Goal: Information Seeking & Learning: Understand process/instructions

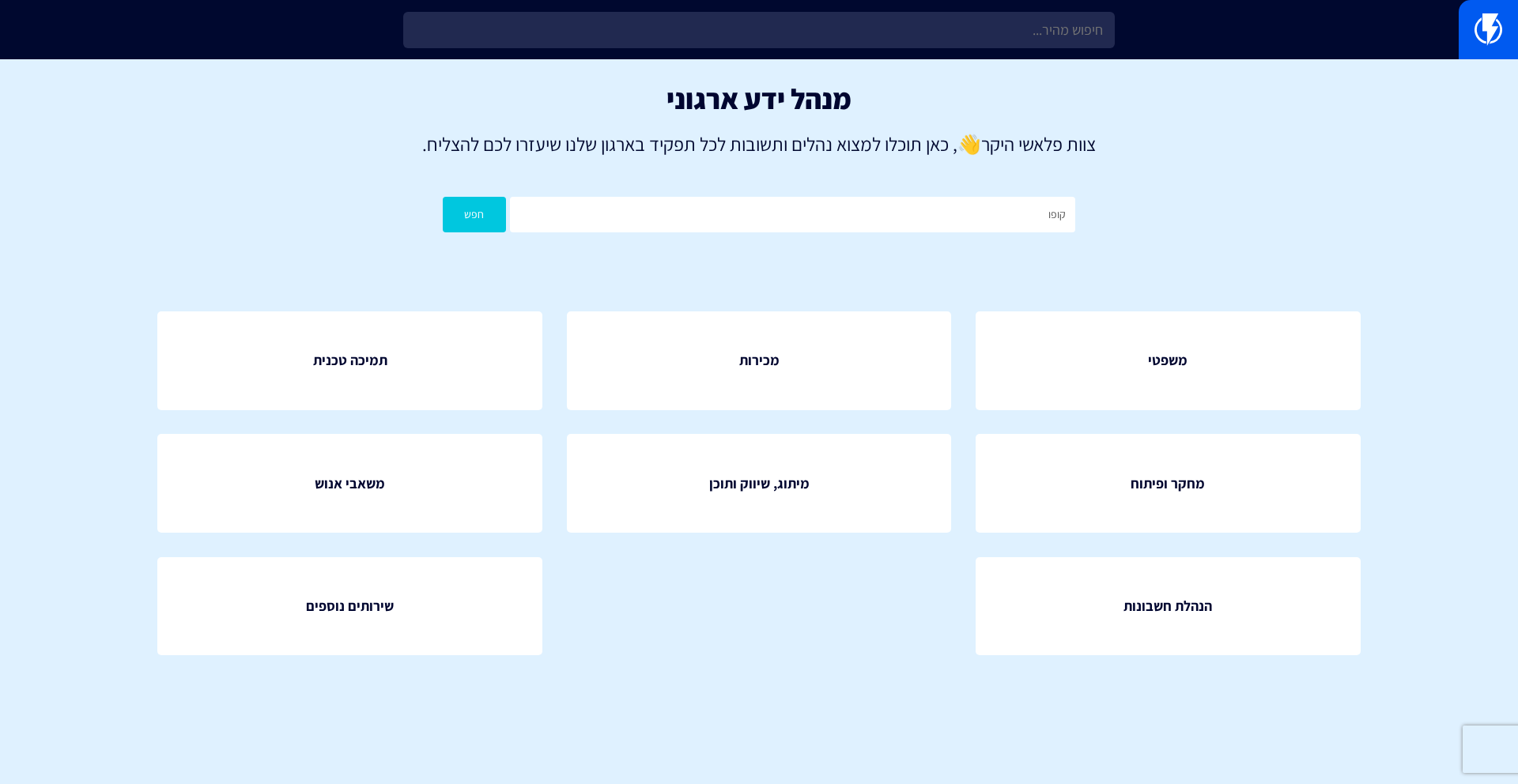
type input "קופון"
click at [443, 197] on button "חפש" at bounding box center [474, 215] width 63 height 36
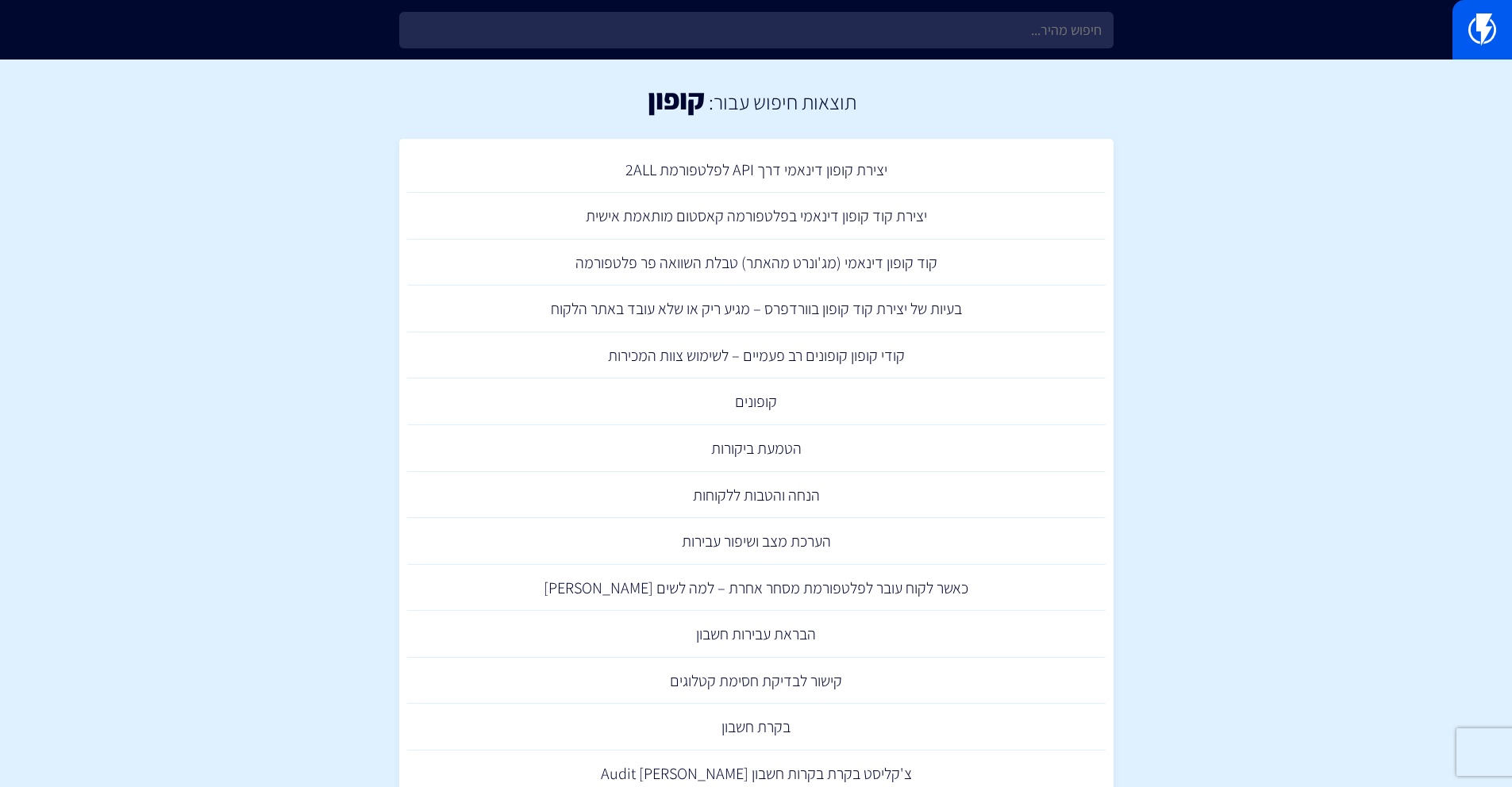
click at [1169, 369] on section "תוצאות חיפוש עבור: קופון יצירת קופון דינאמי דרך API לפלטפורמת 2ALL יצירת קוד קו…" at bounding box center [756, 684] width 1512 height 1249
click at [941, 313] on link "בעיות של יצירת קוד קופון בוורדפרס – מגיע ריק או שלא עובד באתר הלקוח" at bounding box center [756, 308] width 698 height 47
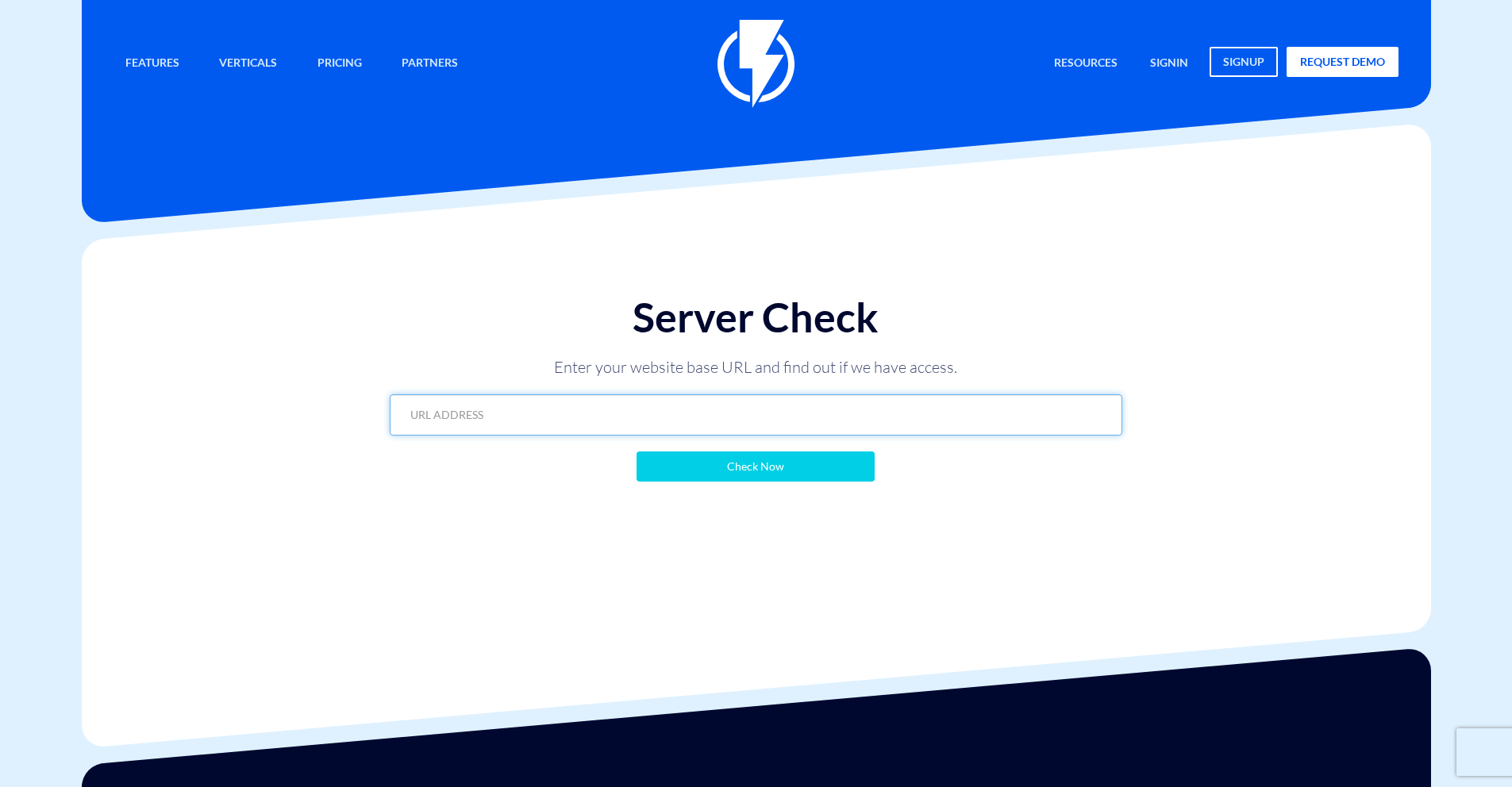
click at [854, 400] on input "text" at bounding box center [756, 414] width 732 height 41
paste input "https://gayacosmetics.co.il/?flashy_export=products&key=neEO7odm4laQONri9OaAqGr…"
type input "https://gayacosmetics.co.il/?flashy_export=products&key=neEO7odm4laQONri9OaAqGr…"
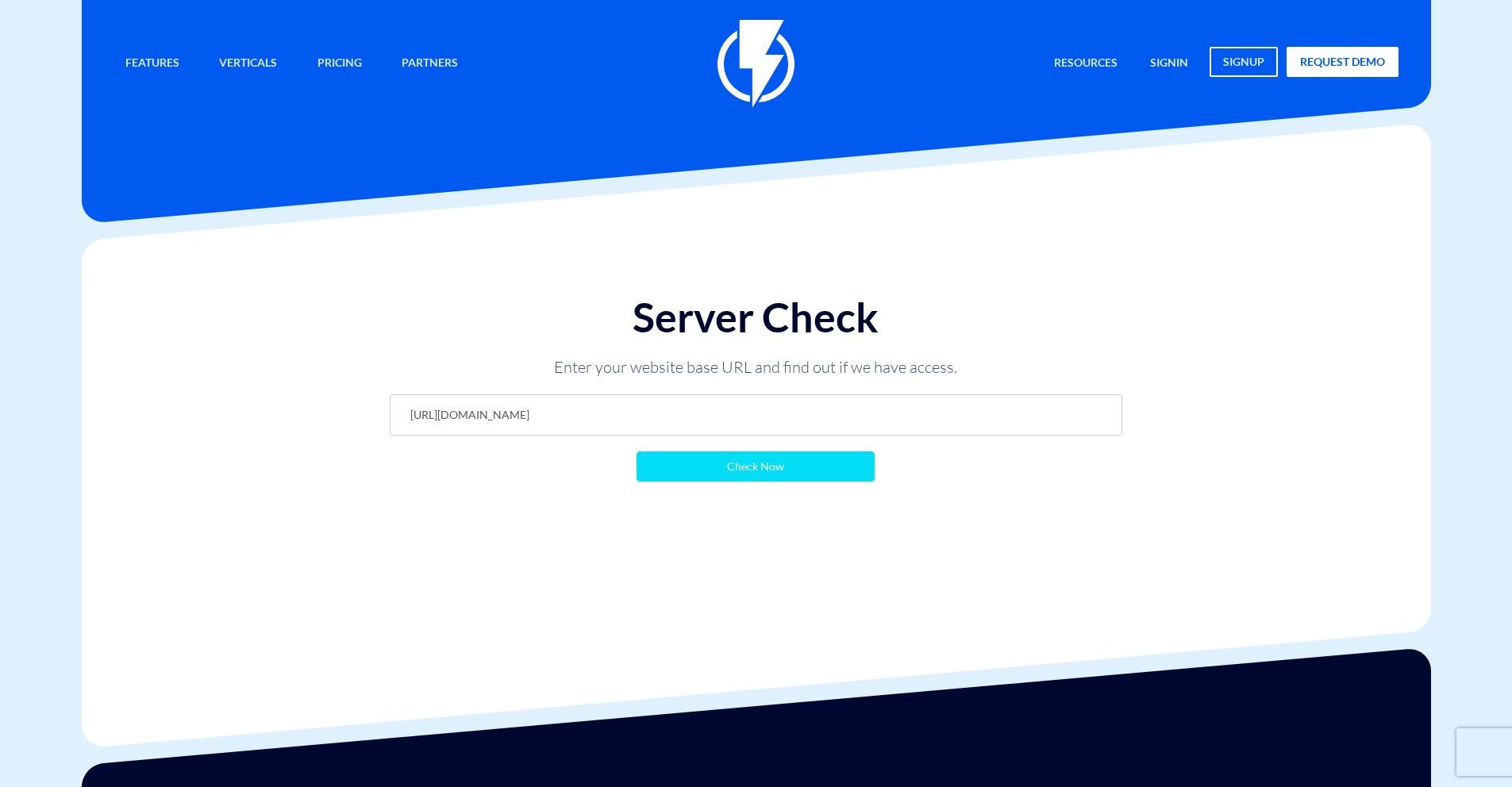
click at [814, 469] on input "Check Now" at bounding box center [756, 466] width 238 height 30
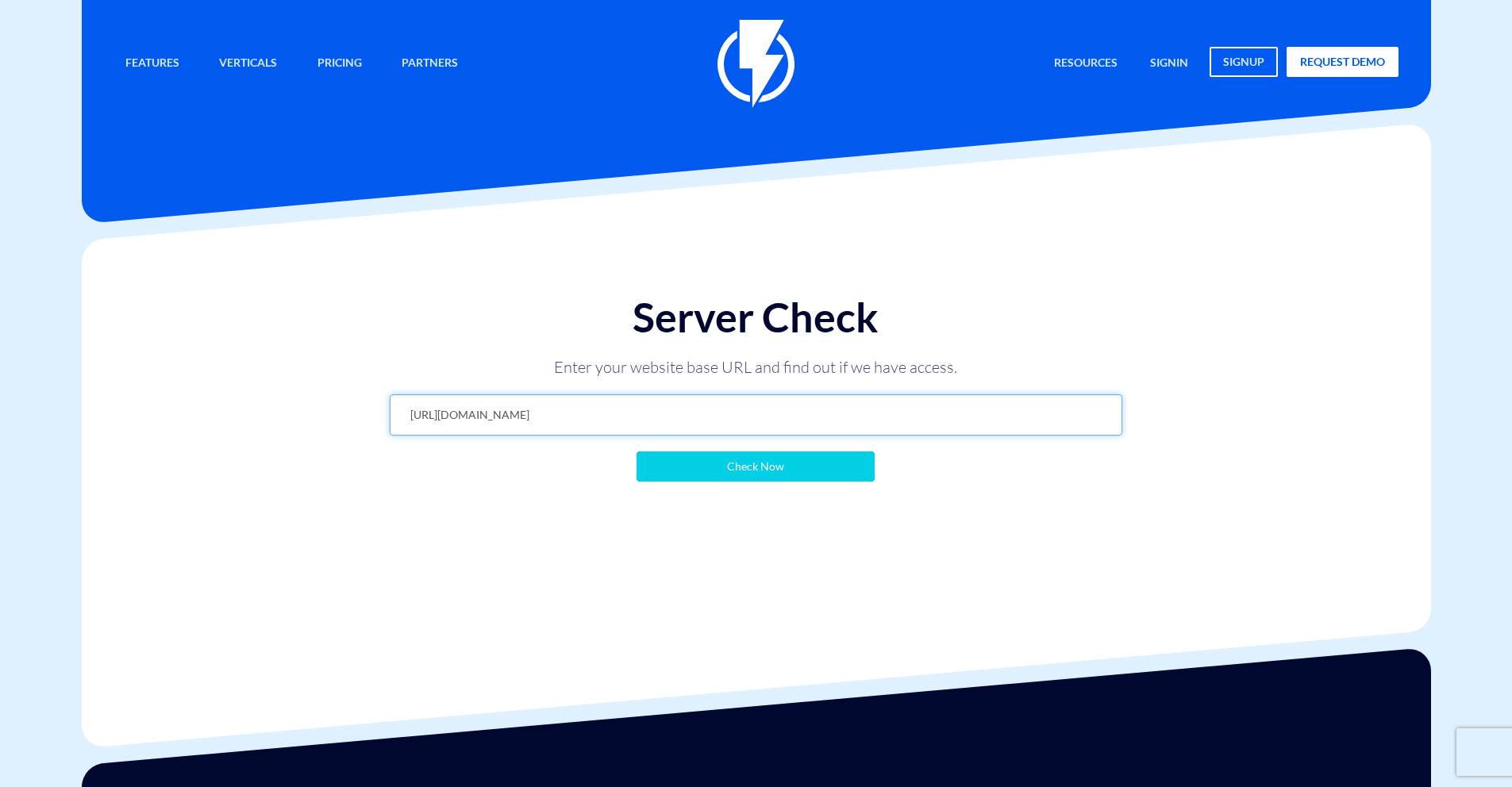
drag, startPoint x: 545, startPoint y: 416, endPoint x: 660, endPoint y: 415, distance: 115.0
click at [660, 415] on input "[URL][DOMAIN_NAME]" at bounding box center [756, 414] width 732 height 41
paste input "flashy_pagination=true&per_page=100&"
click at [732, 417] on input "https://gayacosmetics.co.il/?flashy_export=products&flashy_pagination=true&per_…" at bounding box center [756, 414] width 732 height 41
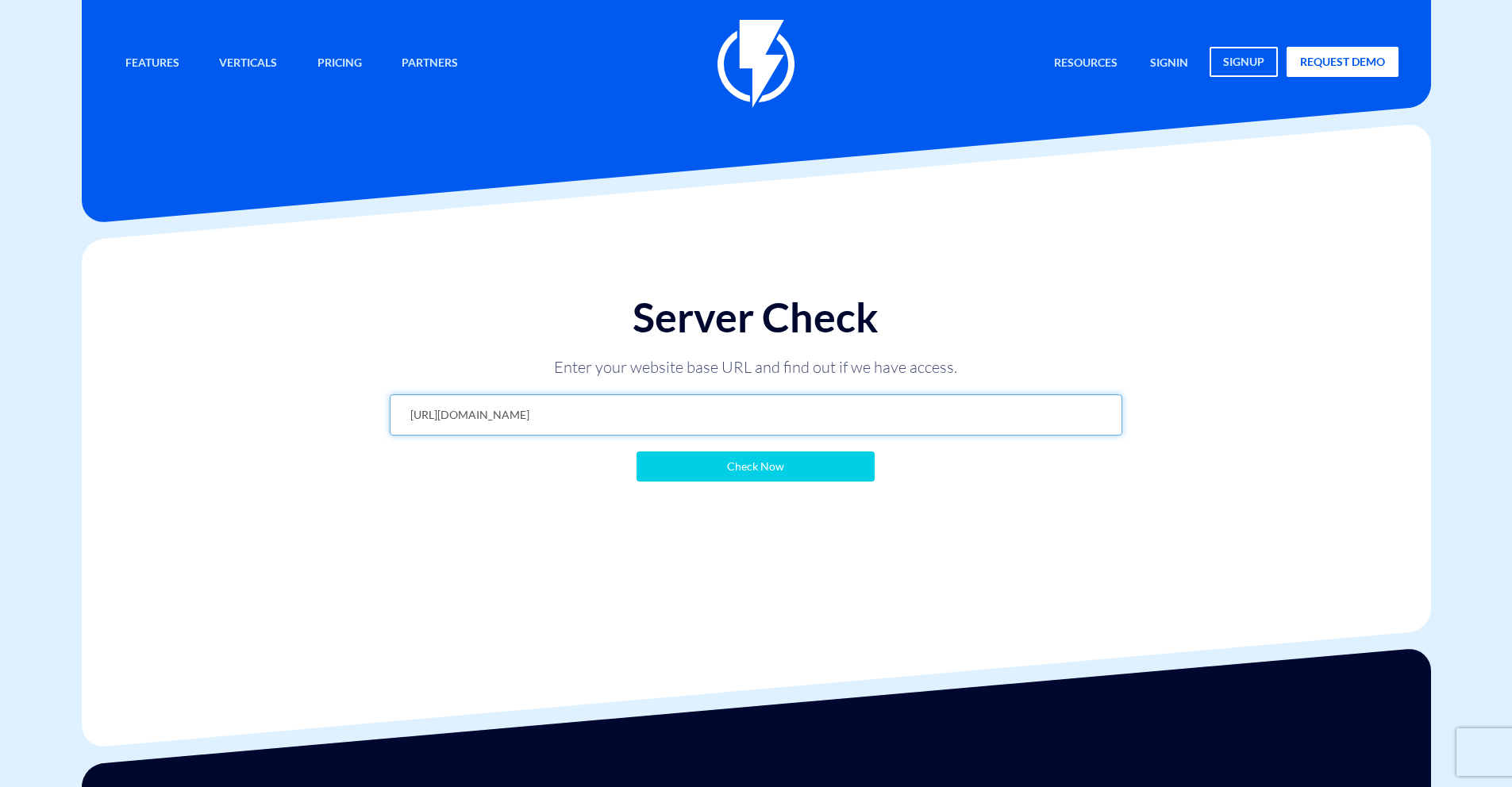
click at [732, 417] on input "https://gayacosmetics.co.il/?flashy_export=products&flashy_pagination=true&per_…" at bounding box center [756, 414] width 732 height 41
type input "https://gayacosmetics.co.il/?flashy_export=products&flashy_pagination=true&per_…"
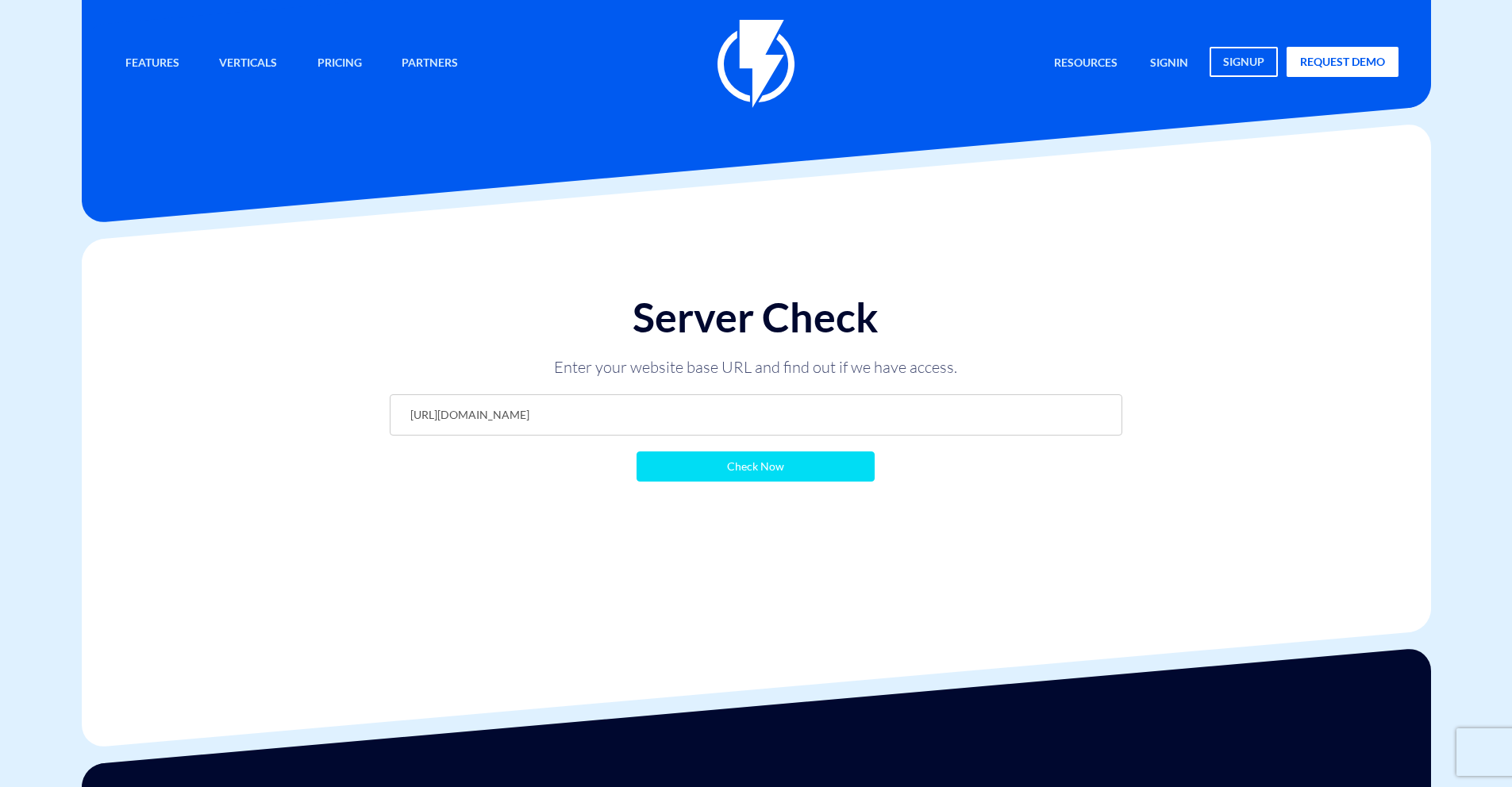
click at [796, 471] on input "Check Now" at bounding box center [756, 466] width 238 height 30
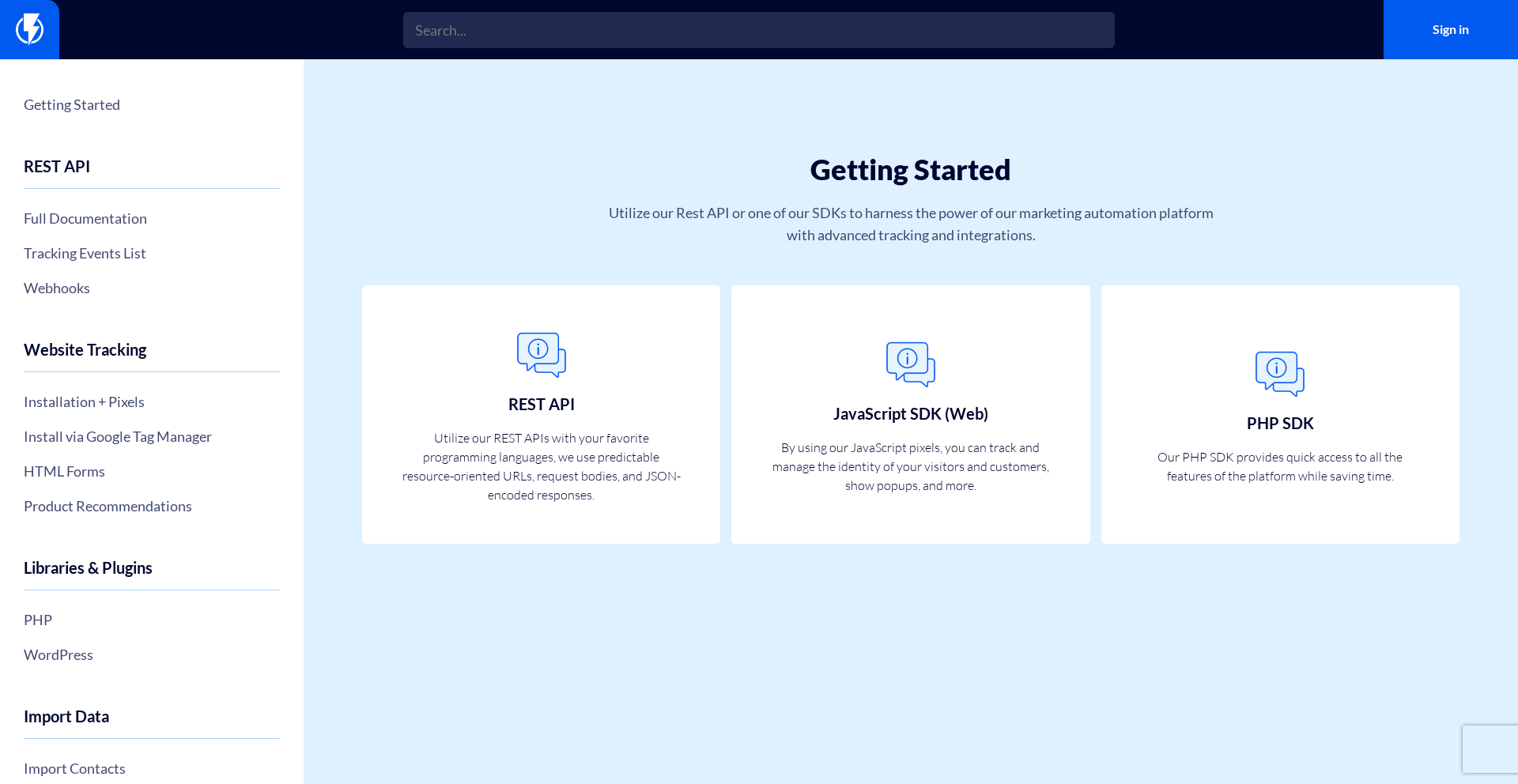
scroll to position [431, 0]
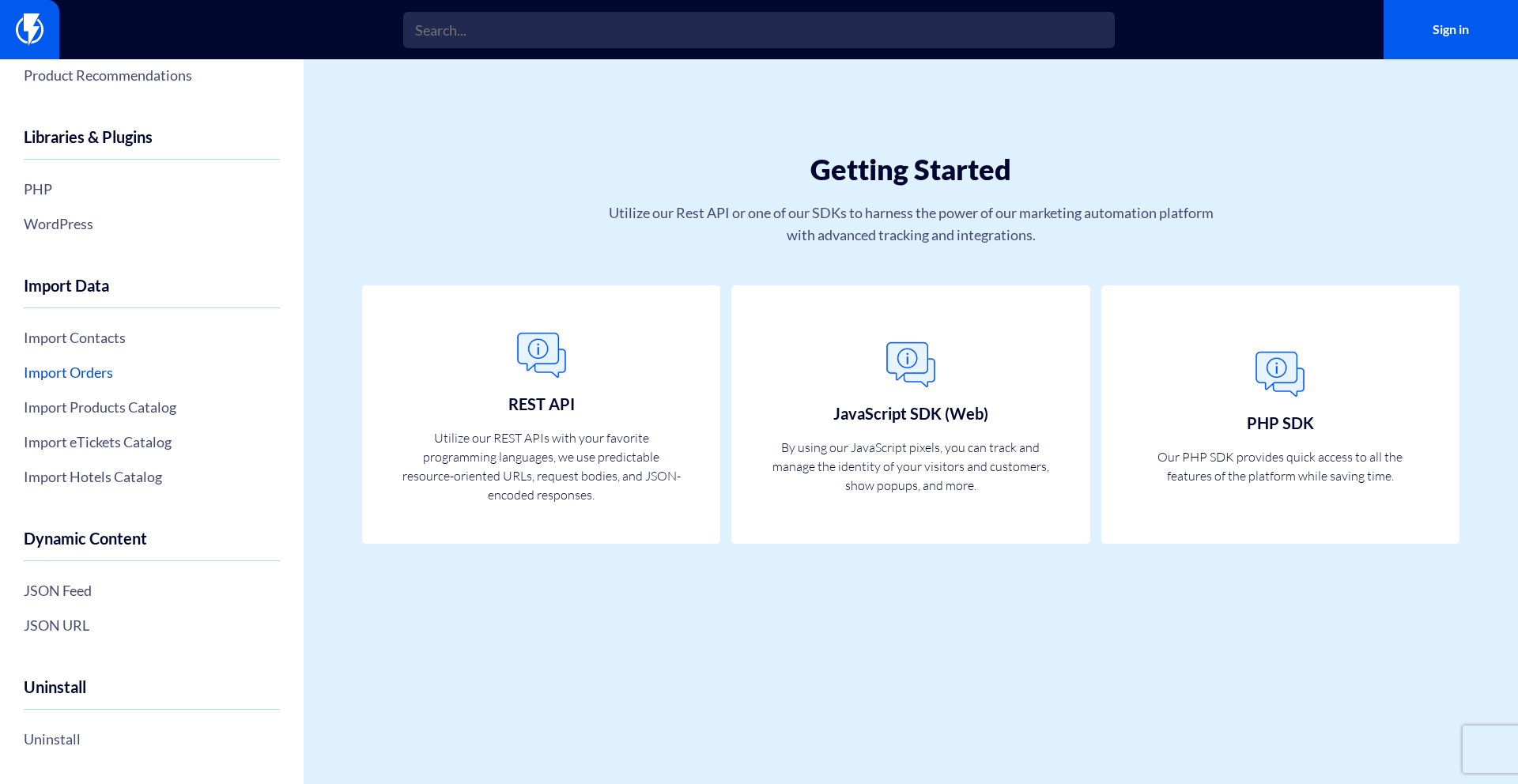
click at [93, 375] on link "Import Orders" at bounding box center [152, 372] width 256 height 27
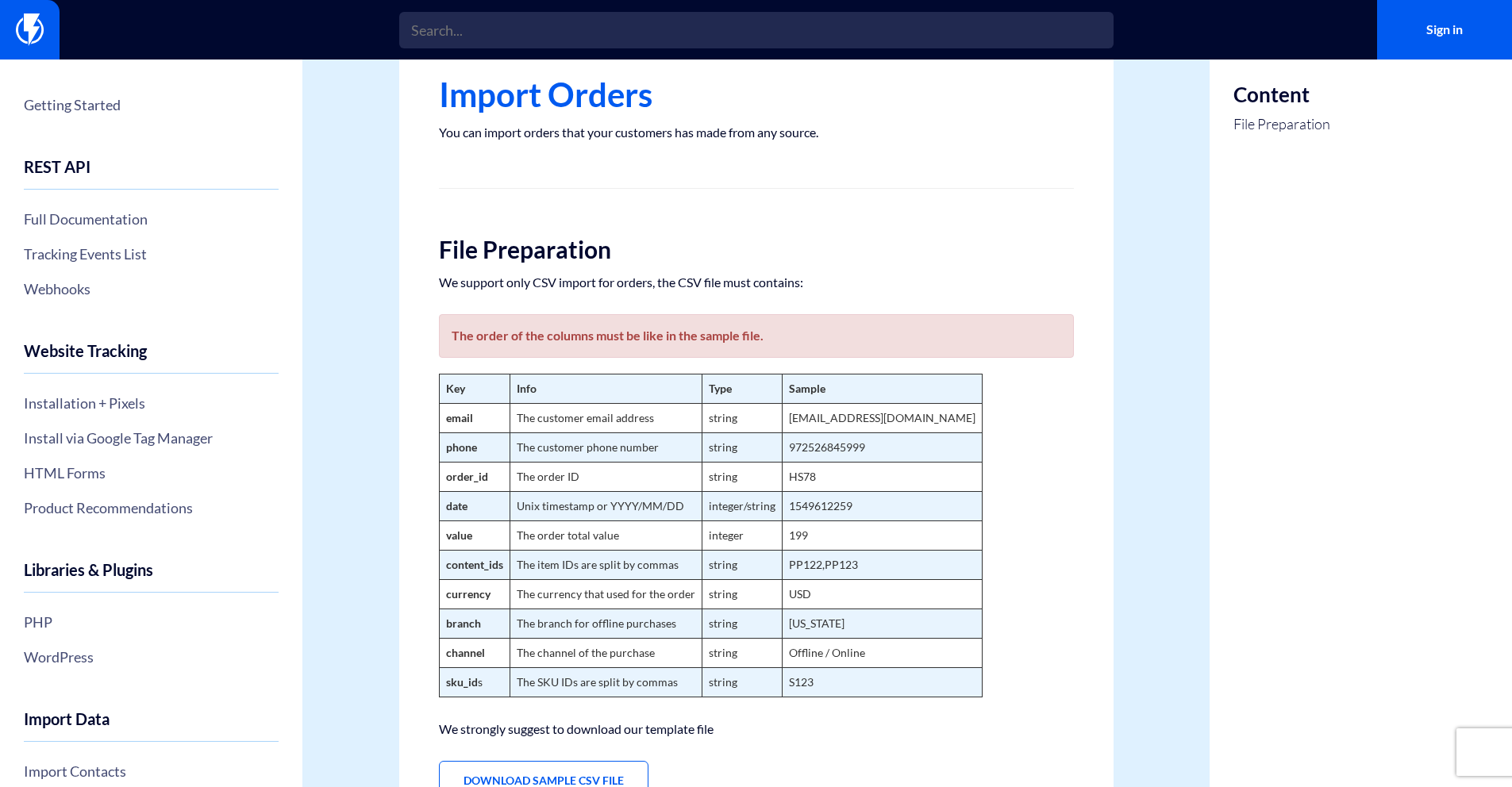
scroll to position [179, 0]
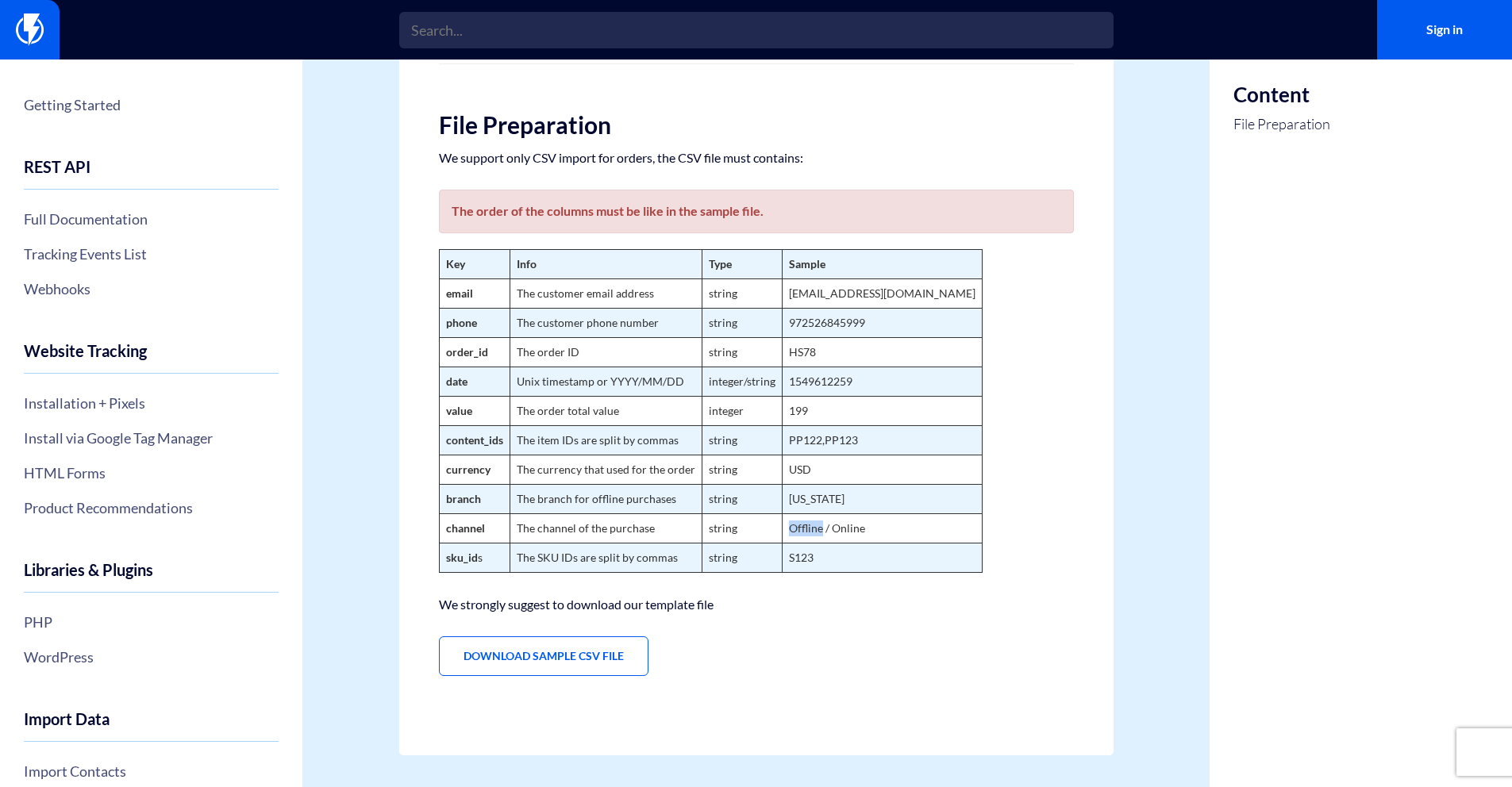
drag, startPoint x: 788, startPoint y: 532, endPoint x: 819, endPoint y: 531, distance: 31.0
click at [819, 531] on td "Offline / Online" at bounding box center [881, 529] width 200 height 29
copy td "Offline"
